Goal: Navigation & Orientation: Find specific page/section

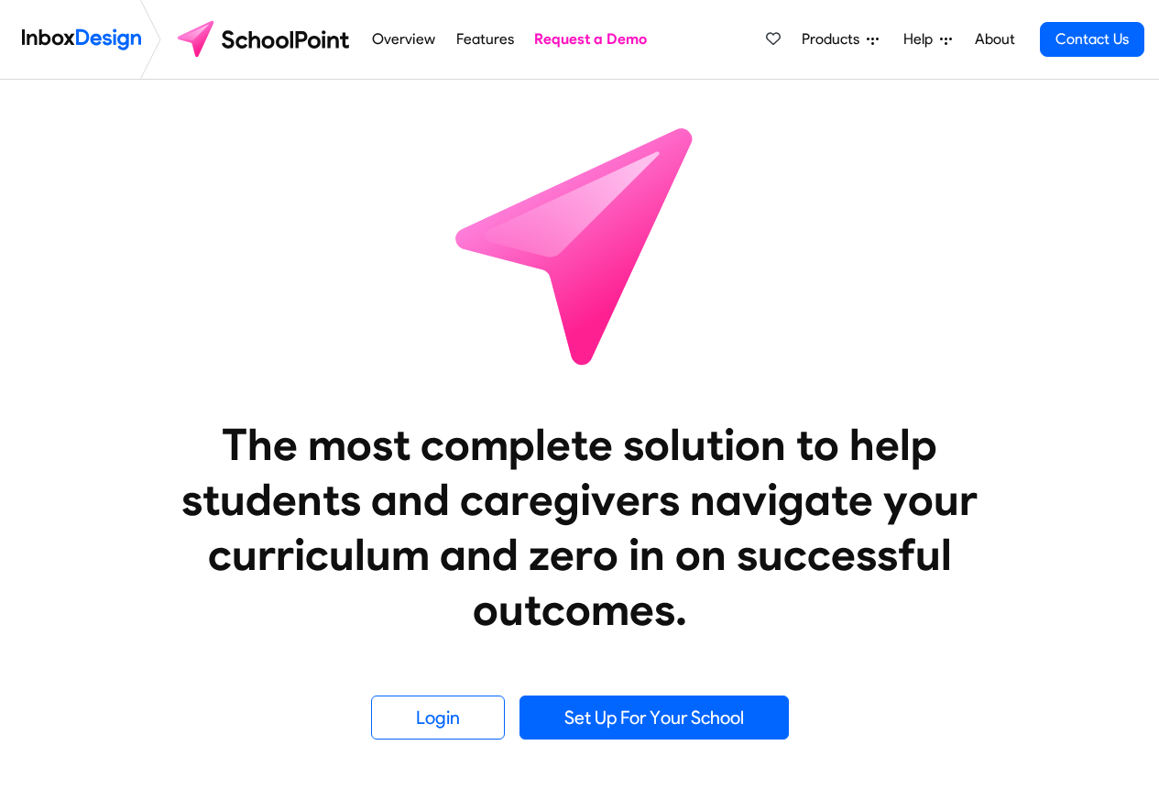
click at [817, 39] on span "Products" at bounding box center [834, 39] width 65 height 22
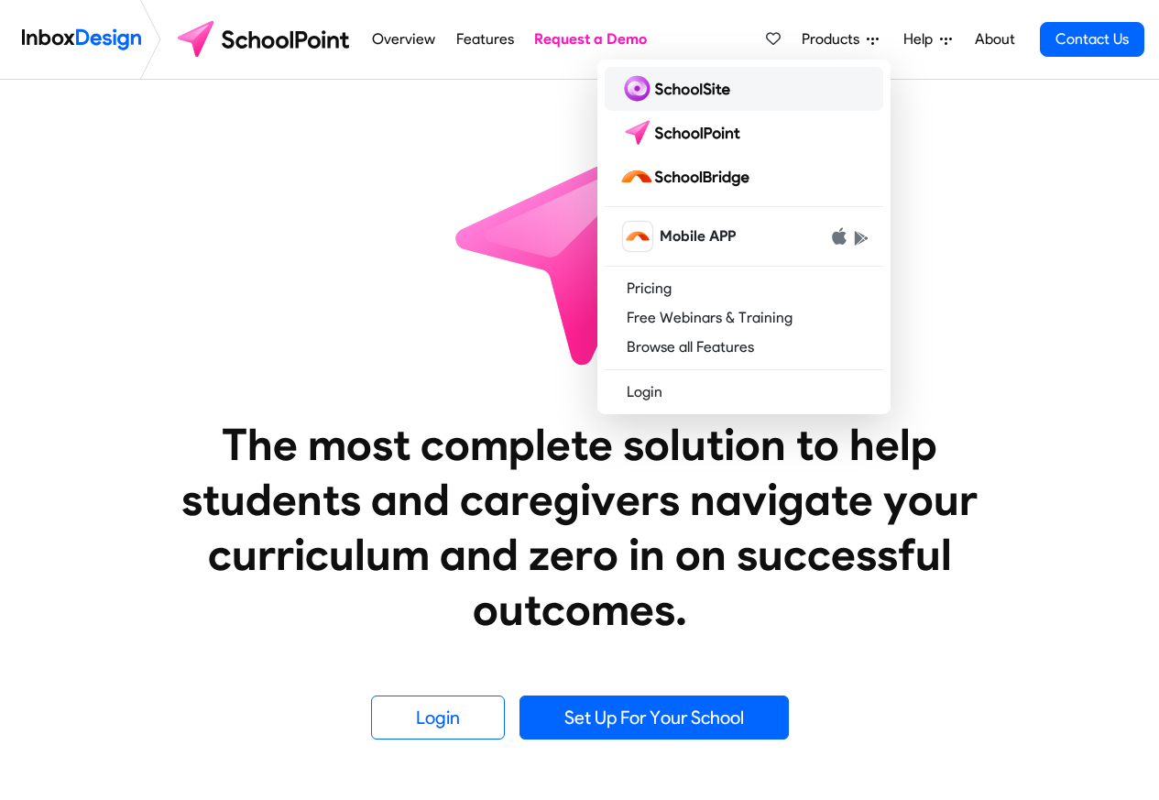
click at [670, 90] on img at bounding box center [679, 88] width 118 height 29
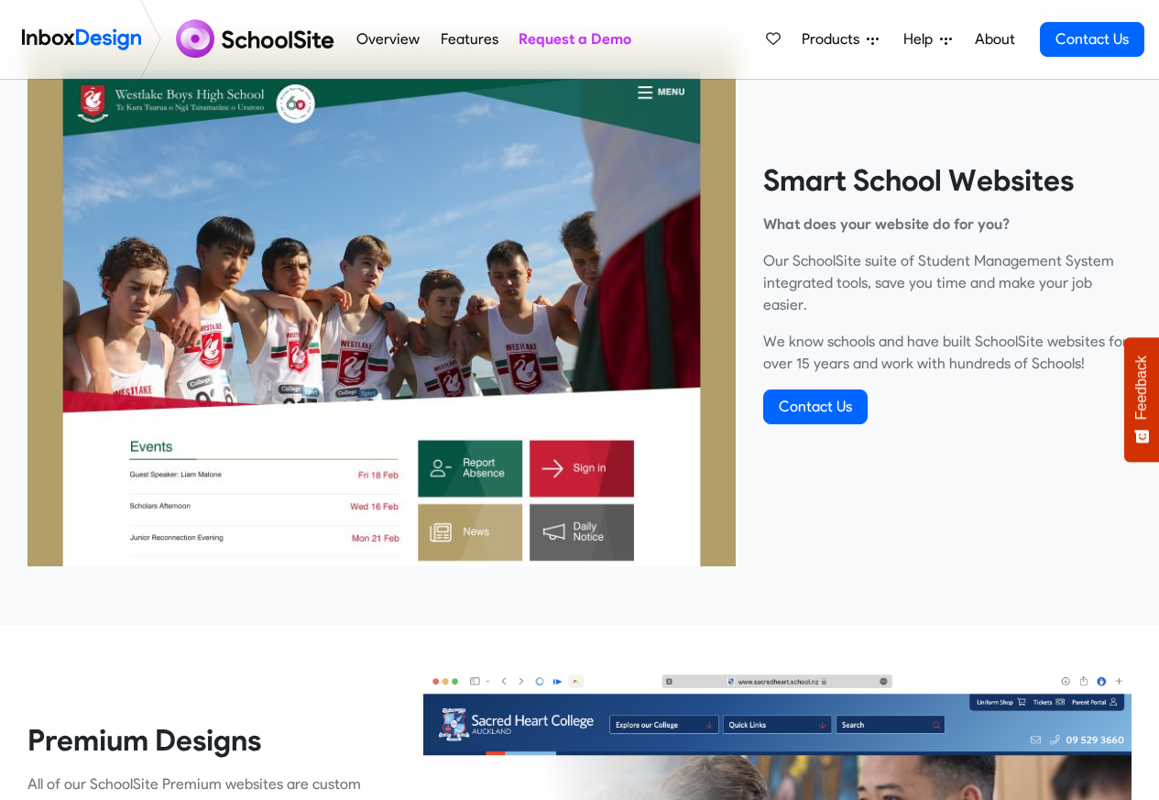
scroll to position [660, 0]
